Goal: Check status: Check status

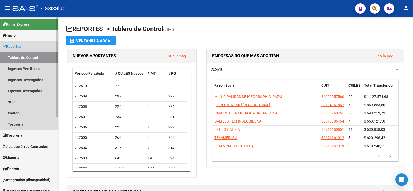
click at [17, 47] on span "Reportes" at bounding box center [12, 47] width 19 height 6
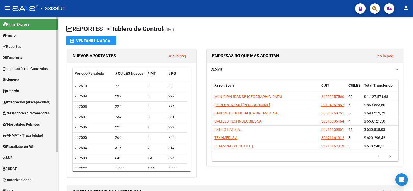
click at [17, 89] on span "Padrón" at bounding box center [11, 91] width 17 height 6
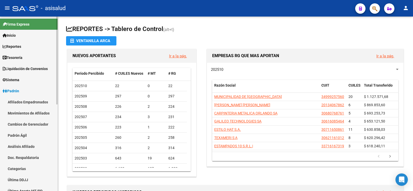
click at [21, 148] on link "Análisis Afiliado" at bounding box center [29, 146] width 58 height 11
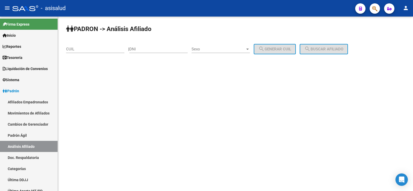
click at [100, 51] on div "CUIL" at bounding box center [95, 47] width 58 height 11
paste input "20-32479713-1"
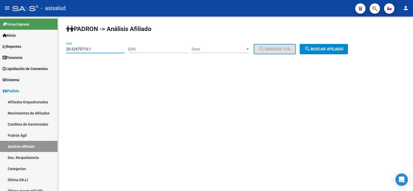
type input "20-32479713-1"
click at [343, 48] on span "search Buscar afiliado" at bounding box center [323, 49] width 39 height 5
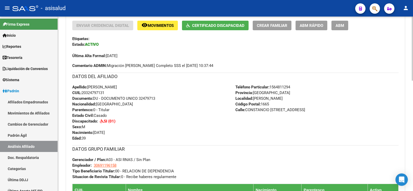
scroll to position [300, 0]
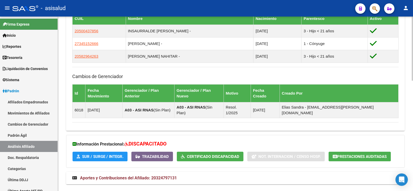
click at [158, 175] on span "Aportes y Contribuciones del Afiliado: 20324797131" at bounding box center [128, 177] width 97 height 5
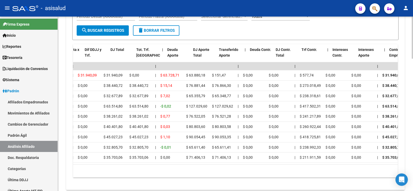
scroll to position [0, 0]
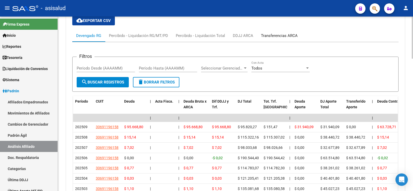
click at [278, 33] on div "Transferencias ARCA" at bounding box center [279, 36] width 37 height 6
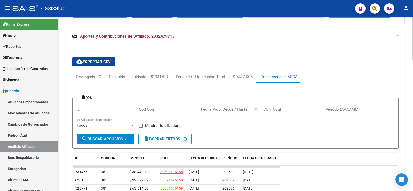
scroll to position [485, 0]
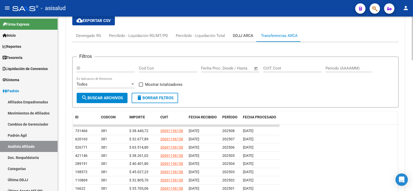
click at [244, 33] on div "DDJJ ARCA" at bounding box center [243, 36] width 20 height 6
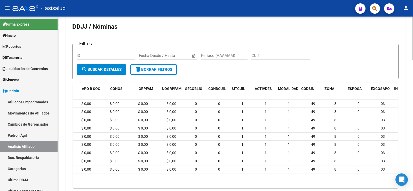
scroll to position [0, 0]
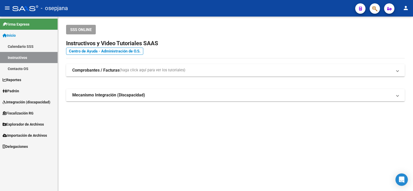
click at [24, 91] on link "Padrón" at bounding box center [29, 90] width 58 height 11
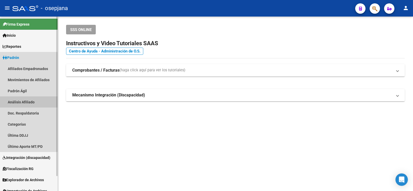
click at [21, 102] on link "Análisis Afiliado" at bounding box center [29, 101] width 58 height 11
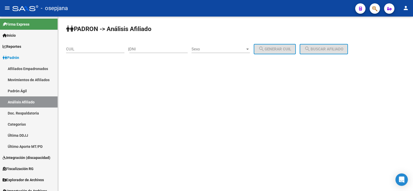
click at [95, 47] on input "CUIL" at bounding box center [95, 49] width 58 height 5
paste input "27-16929320-7"
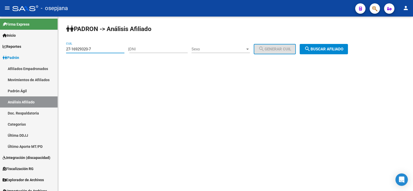
click at [327, 50] on span "search Buscar afiliado" at bounding box center [323, 49] width 39 height 5
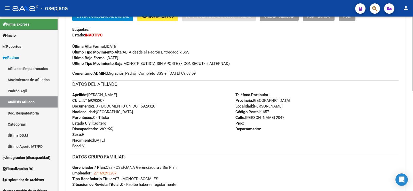
scroll to position [233, 0]
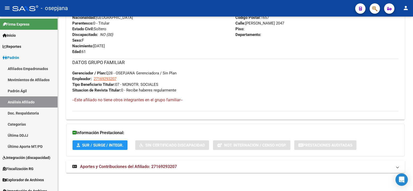
click at [124, 168] on span "Aportes y Contribuciones del Afiliado: 27169293207" at bounding box center [128, 166] width 97 height 5
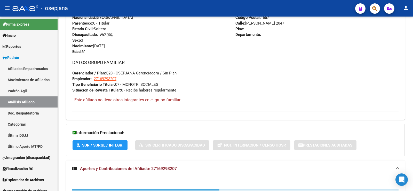
scroll to position [369, 0]
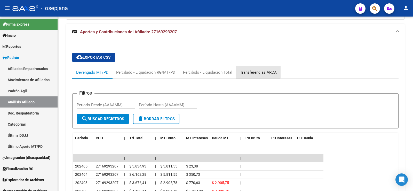
click at [255, 70] on div "Transferencias ARCA" at bounding box center [258, 72] width 37 height 6
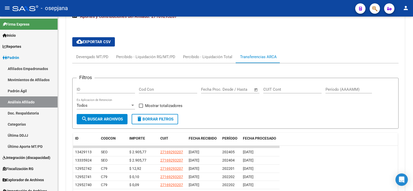
scroll to position [395, 0]
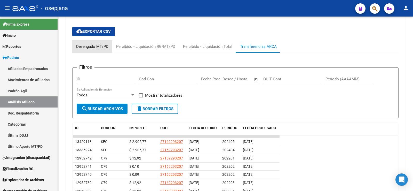
click at [94, 49] on div "Devengado MT/PD" at bounding box center [92, 47] width 32 height 6
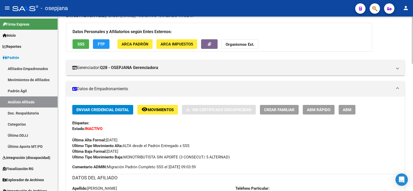
scroll to position [0, 0]
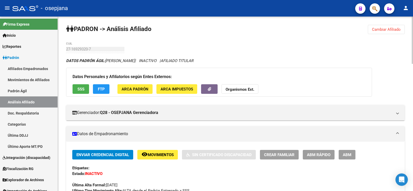
click at [391, 32] on button "Cambiar Afiliado" at bounding box center [386, 29] width 37 height 9
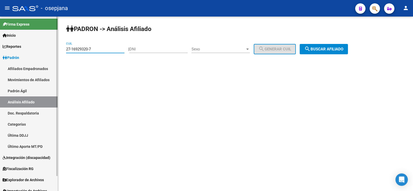
drag, startPoint x: 107, startPoint y: 49, endPoint x: 49, endPoint y: 51, distance: 58.4
click at [49, 51] on mat-sidenav-container "Firma Express Inicio Calendario SSS Instructivos Contacto OS Reportes Ingresos …" at bounding box center [206, 104] width 413 height 174
paste input "3-40866448-9"
type input "23-40866448-9"
click at [337, 49] on span "search Buscar afiliado" at bounding box center [323, 49] width 39 height 5
